Goal: Information Seeking & Learning: Learn about a topic

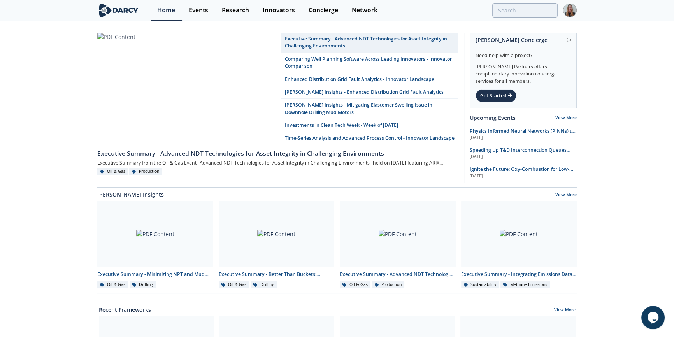
drag, startPoint x: 827, startPoint y: 37, endPoint x: 62, endPoint y: 54, distance: 765.0
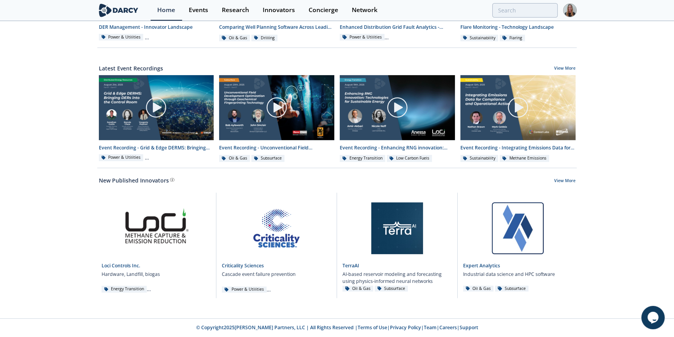
scroll to position [184, 0]
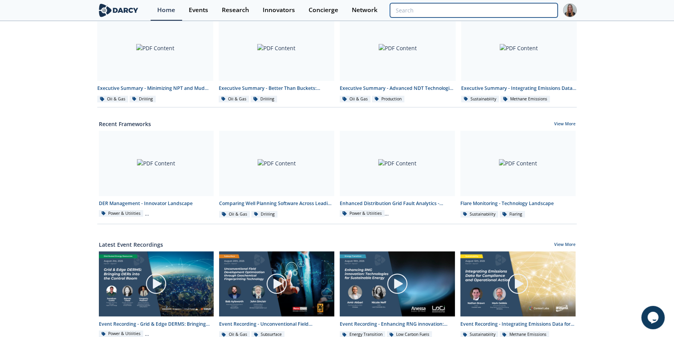
drag, startPoint x: 519, startPoint y: 16, endPoint x: 514, endPoint y: 15, distance: 5.1
click at [519, 16] on input "search" at bounding box center [474, 10] width 168 height 14
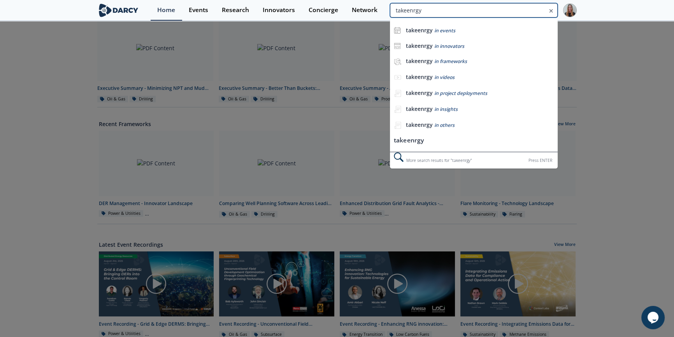
type input "takeenrgy"
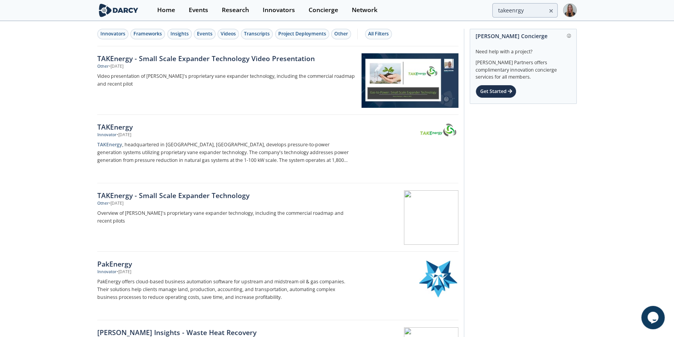
click at [128, 129] on div "TAKEnergy" at bounding box center [226, 127] width 258 height 10
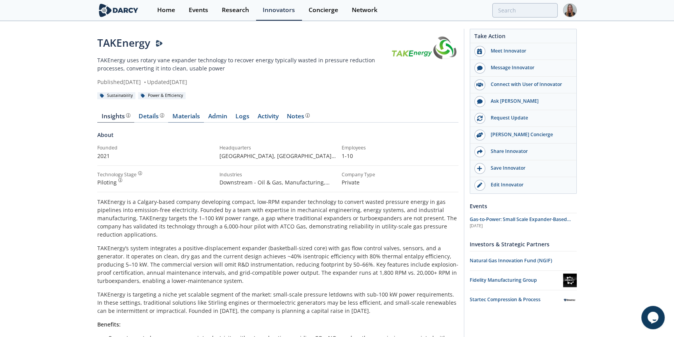
drag, startPoint x: 96, startPoint y: 116, endPoint x: 202, endPoint y: 118, distance: 106.3
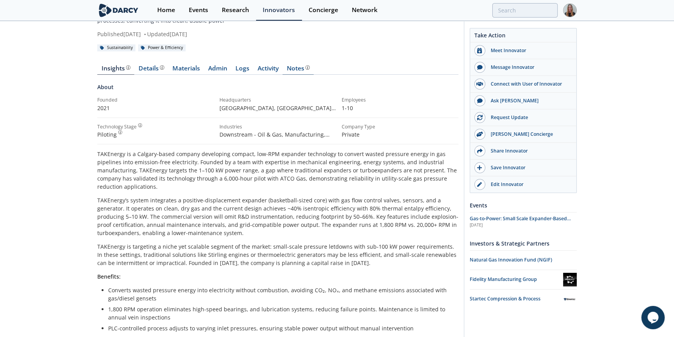
scroll to position [45, 0]
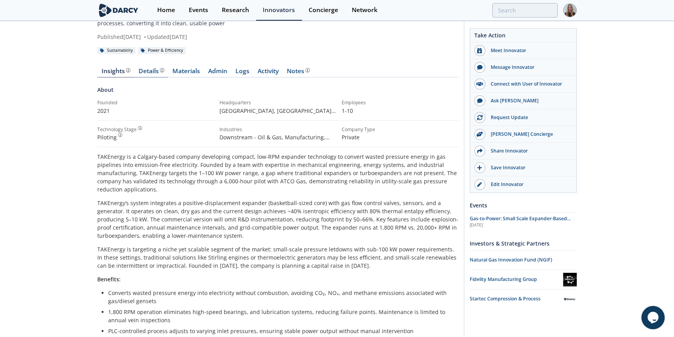
click at [158, 77] on link "Details" at bounding box center [151, 72] width 34 height 9
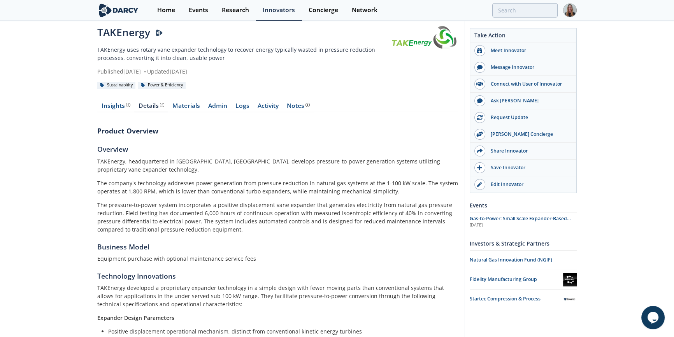
scroll to position [8, 0]
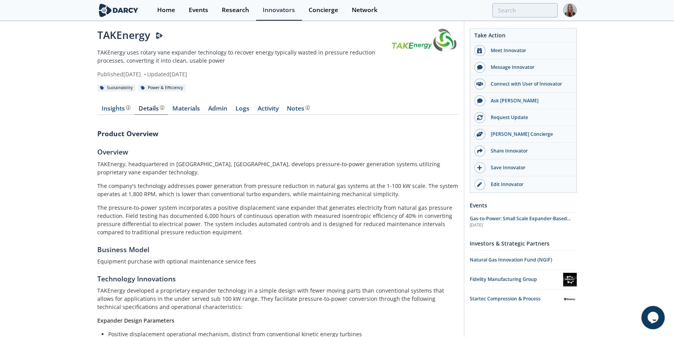
click at [191, 108] on link "Materials" at bounding box center [186, 109] width 36 height 9
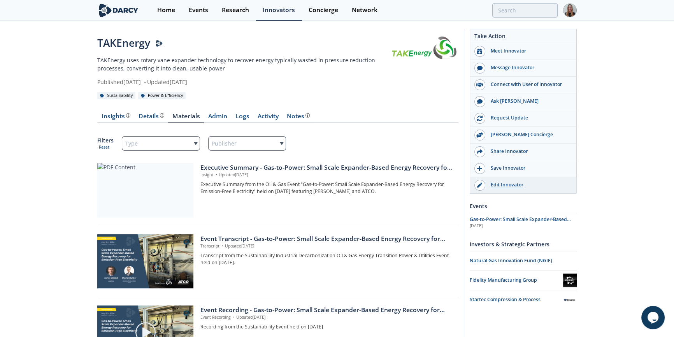
drag, startPoint x: 473, startPoint y: 33, endPoint x: 530, endPoint y: 185, distance: 162.4
click at [530, 185] on div "Take Action Meet Innovator Message Innovator Connect with User of Innovator Ask…" at bounding box center [523, 113] width 106 height 162
click at [529, 67] on div "Message Innovator" at bounding box center [528, 67] width 87 height 7
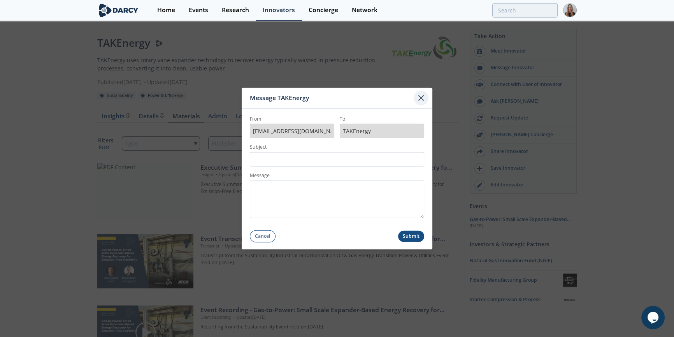
click at [423, 98] on icon at bounding box center [420, 97] width 9 height 9
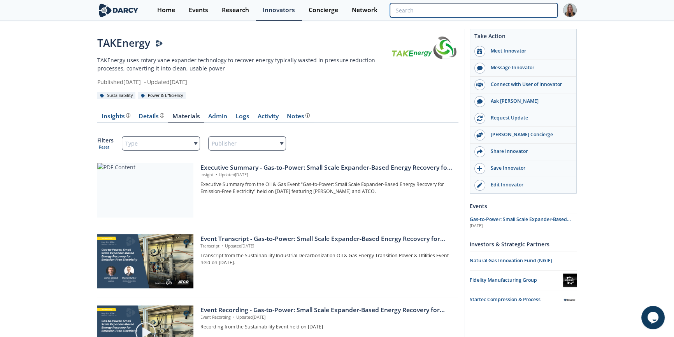
click at [515, 9] on input "search" at bounding box center [474, 10] width 168 height 14
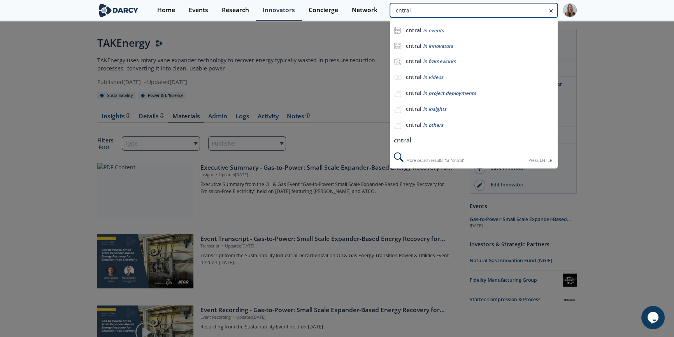
type input "cntral"
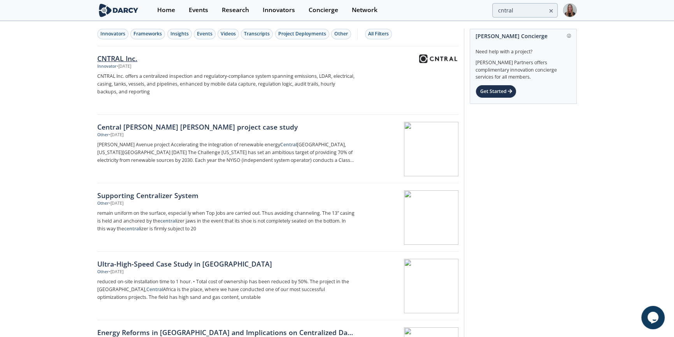
click at [168, 64] on div "Innovator • [DATE]" at bounding box center [226, 66] width 258 height 6
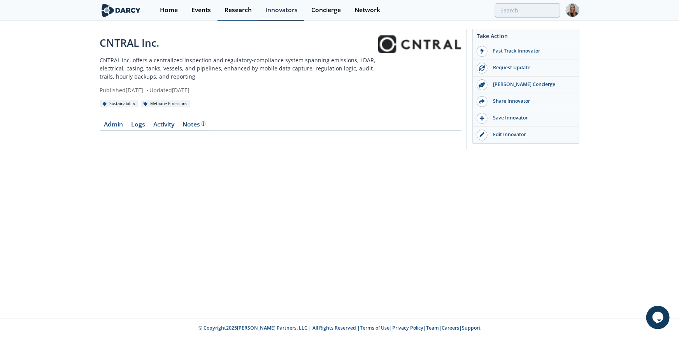
click at [226, 14] on link "Research" at bounding box center [238, 10] width 41 height 21
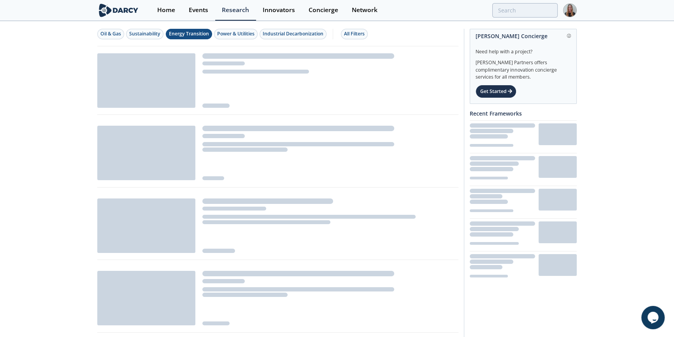
click at [186, 35] on div "Energy Transition" at bounding box center [189, 33] width 40 height 7
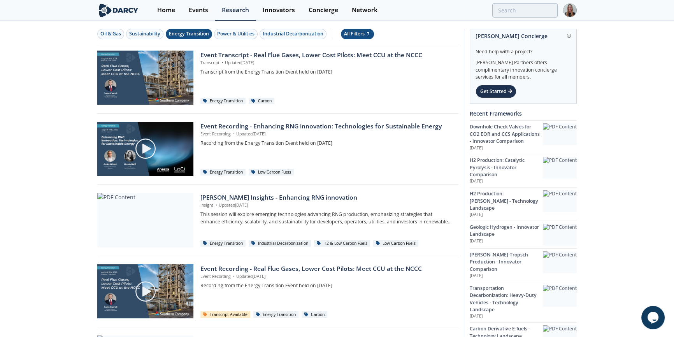
click at [352, 35] on div "All Filters 7" at bounding box center [357, 33] width 27 height 7
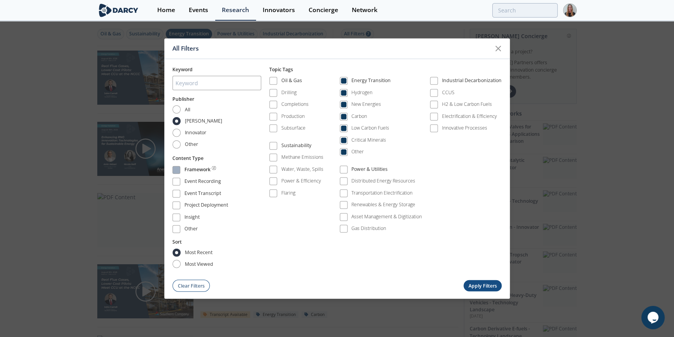
click at [205, 168] on div "Framework" at bounding box center [197, 170] width 26 height 9
click at [492, 256] on button "Apply Filters" at bounding box center [483, 285] width 38 height 11
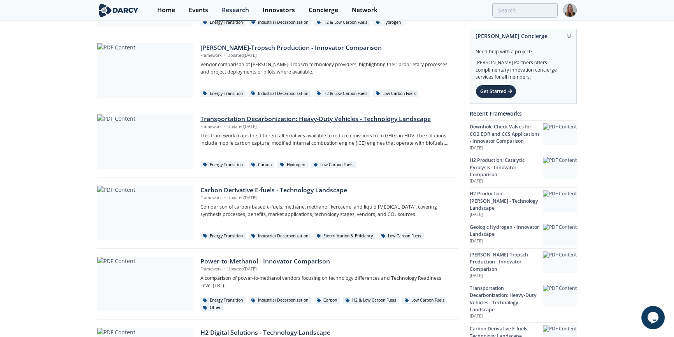
scroll to position [469, 0]
